Goal: Transaction & Acquisition: Obtain resource

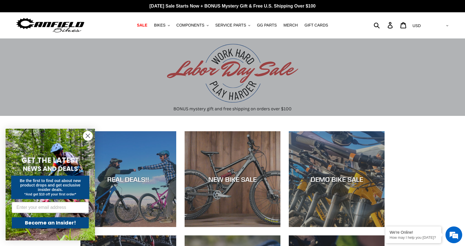
click at [90, 133] on circle "Close dialog" at bounding box center [87, 135] width 9 height 9
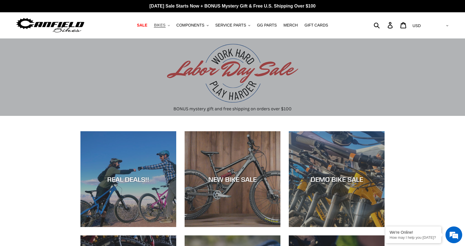
click at [171, 27] on button "BIKES .cls-1{fill:#231f20}" at bounding box center [161, 26] width 21 height 8
click at [177, 99] on div "slideshow" at bounding box center [232, 78] width 465 height 78
click at [165, 25] on span "BIKES" at bounding box center [159, 25] width 11 height 5
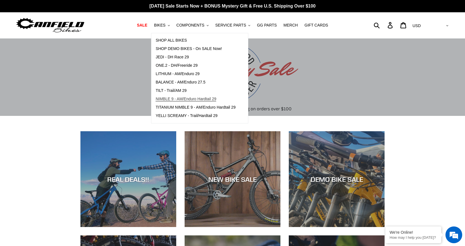
click at [184, 99] on span "NIMBLE 9 - AM/Enduro Hardtail 29" at bounding box center [186, 99] width 61 height 5
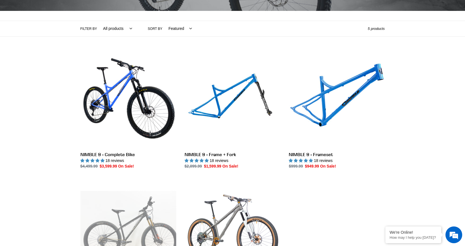
scroll to position [112, 0]
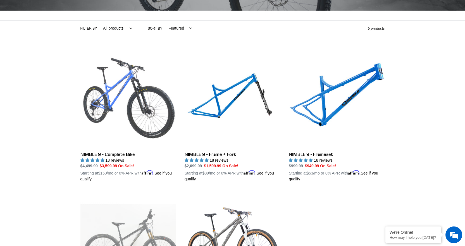
click at [125, 121] on link "NIMBLE 9 - Complete Bike" at bounding box center [128, 117] width 96 height 131
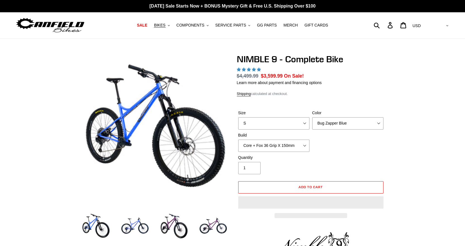
select select "highest-rating"
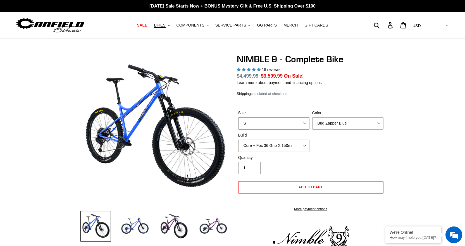
click at [282, 122] on select "S M L XL" at bounding box center [273, 123] width 71 height 12
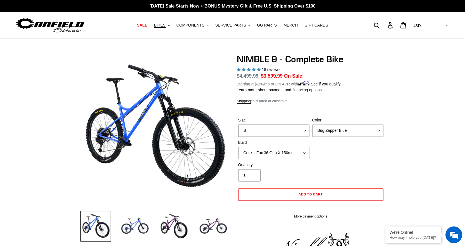
select select "M"
click at [238, 125] on select "S M L XL" at bounding box center [273, 131] width 71 height 12
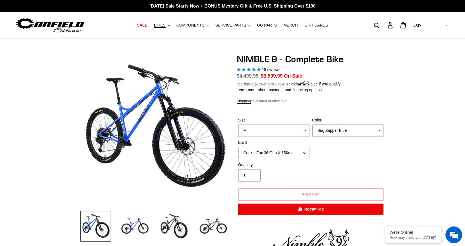
click at [352, 129] on select "Bug Zapper Blue Purple Haze - Sold Out Galaxy Black" at bounding box center [347, 131] width 71 height 12
select select "Galaxy Black"
click at [312, 125] on select "Bug Zapper Blue Purple Haze - Sold Out Galaxy Black" at bounding box center [347, 131] width 71 height 12
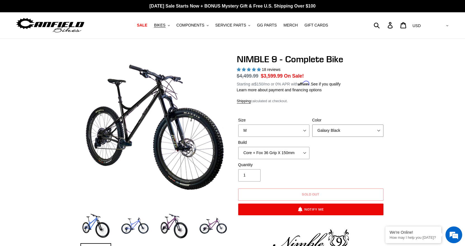
scroll to position [28, 0]
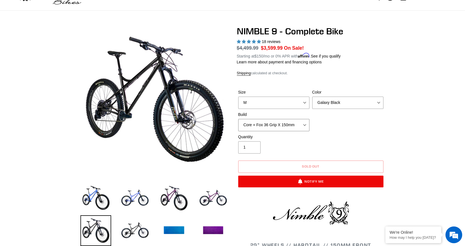
click at [305, 122] on select "Core + Fox 36 Grip X 150mm Pro + Fox 36 Grip X 150mm Core + RockShox Lyrik Ulti…" at bounding box center [273, 125] width 71 height 12
click at [238, 119] on select "Core + Fox 36 Grip X 150mm Pro + Fox 36 Grip X 150mm Core + RockShox Lyrik Ulti…" at bounding box center [273, 125] width 71 height 12
click at [292, 126] on select "Core + Fox 36 Grip X 150mm Pro + Fox 36 Grip X 150mm Core + RockShox Lyrik Ulti…" at bounding box center [273, 125] width 71 height 12
select select "Core + Fox 36 Grip X 150mm"
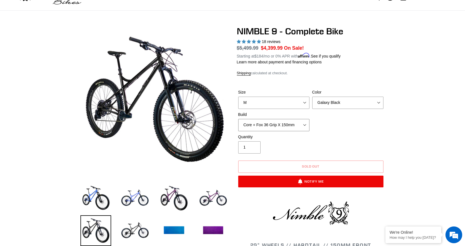
click at [238, 119] on select "Core + Fox 36 Grip X 150mm Pro + Fox 36 Grip X 150mm Core + RockShox Lyrik Ulti…" at bounding box center [273, 125] width 71 height 12
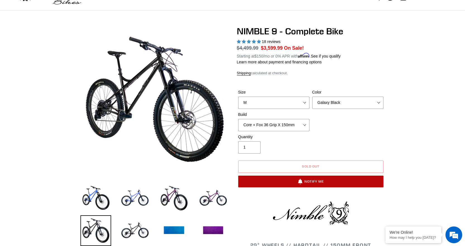
click at [310, 181] on button "Notify Me" at bounding box center [310, 182] width 145 height 12
select select "39861193605195"
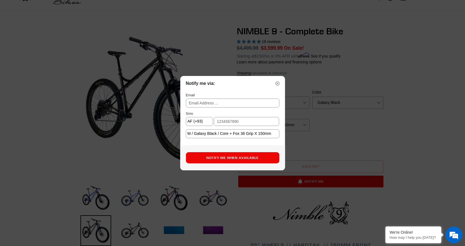
click at [218, 104] on input "text" at bounding box center [233, 103] width 94 height 9
type input "glarcom1@gmail.com"
click at [228, 120] on input "text" at bounding box center [247, 121] width 66 height 9
drag, startPoint x: 245, startPoint y: 120, endPoint x: 199, endPoint y: 125, distance: 45.7
click at [199, 125] on div "AF (+93) AX (+358) AL (+355) DZ (+213) AS (+1684) AD (+376) AO (+244) AI (+1264…" at bounding box center [233, 121] width 94 height 9
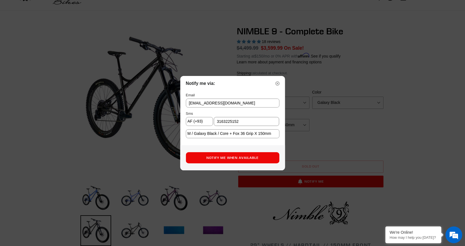
type input "3163225152"
drag, startPoint x: 225, startPoint y: 103, endPoint x: 171, endPoint y: 107, distance: 54.6
click at [171, 107] on div "Notify me via: Email glarcom1@gmail.com Sms AF (+93) AX (+358) AL (+355) DZ (+2…" at bounding box center [232, 123] width 465 height 246
type input "g"
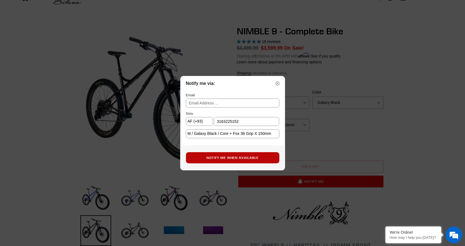
click at [231, 156] on button "Notify Me When Available" at bounding box center [233, 157] width 94 height 11
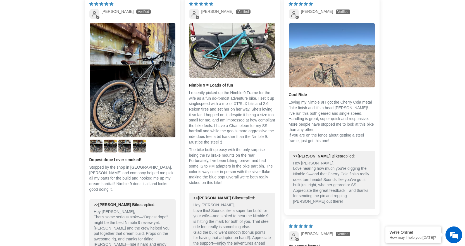
scroll to position [1061, 0]
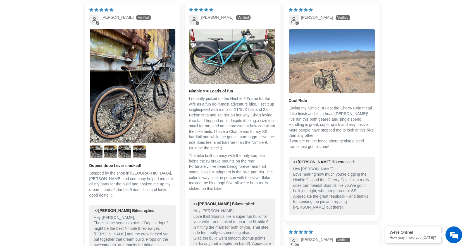
click at [325, 58] on img "Link to user picture 1" at bounding box center [332, 61] width 86 height 64
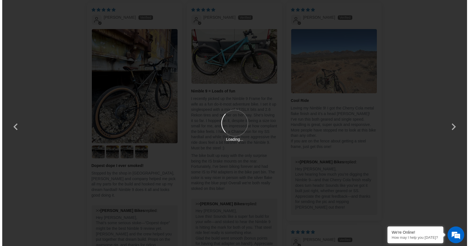
scroll to position [0, 0]
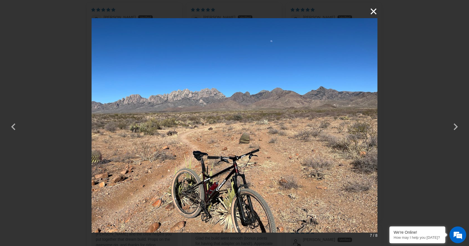
click at [371, 9] on button "×" at bounding box center [370, 11] width 13 height 13
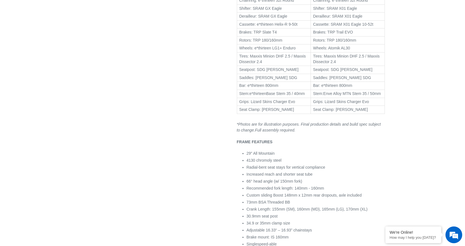
scroll to position [335, 0]
